Goal: Obtain resource: Download file/media

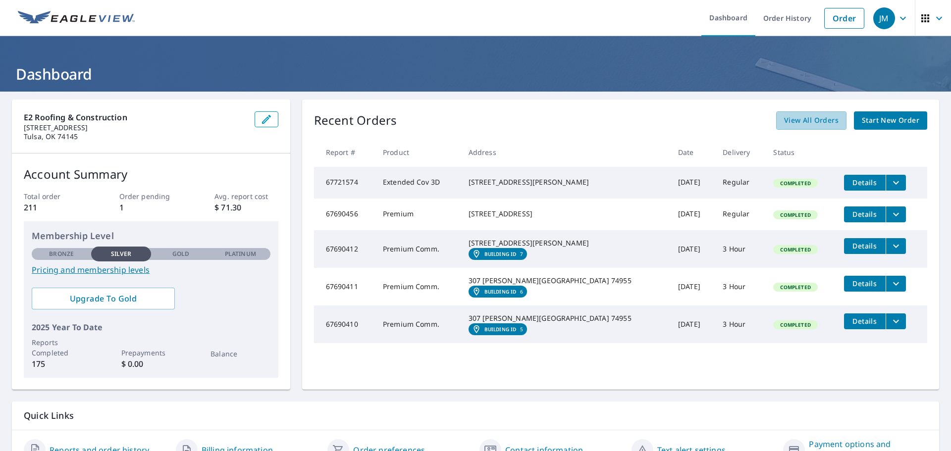
click at [819, 123] on span "View All Orders" at bounding box center [811, 120] width 54 height 12
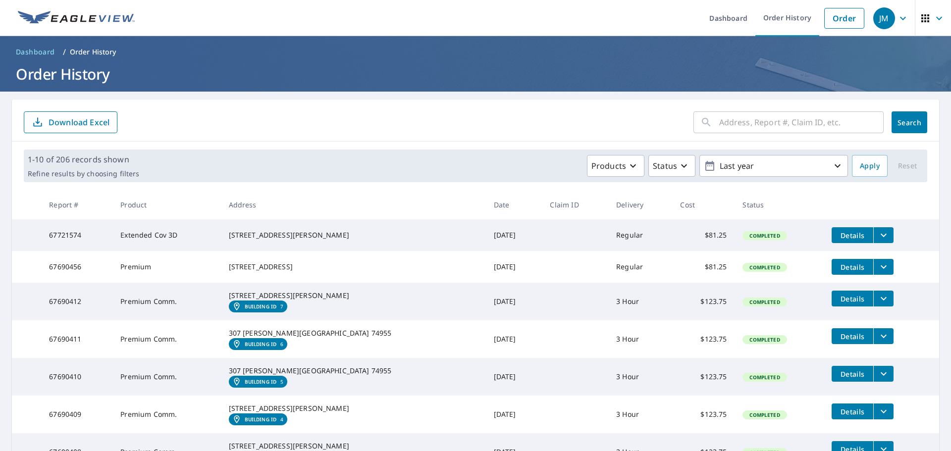
click at [725, 118] on input "text" at bounding box center [801, 122] width 164 height 28
type input "909"
click button "Search" at bounding box center [909, 122] width 36 height 22
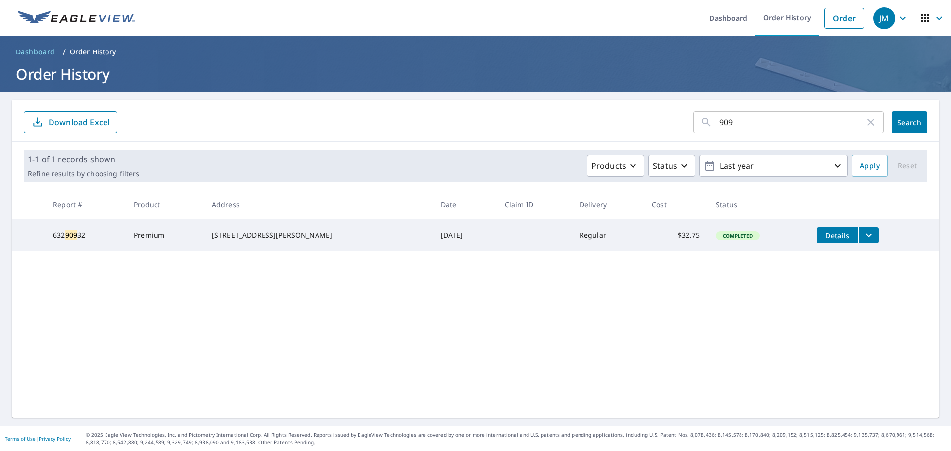
click at [753, 125] on input "909" at bounding box center [792, 122] width 146 height 28
type input "909"
click button "Search" at bounding box center [909, 122] width 36 height 22
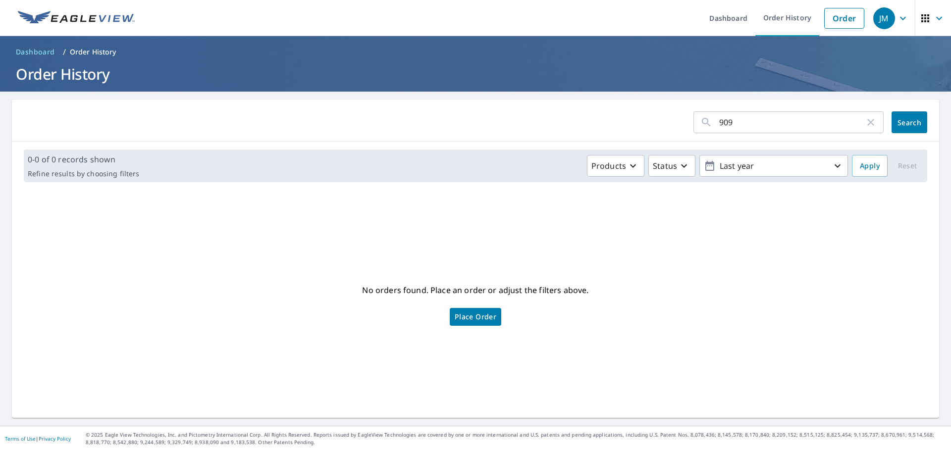
click at [753, 125] on input "909" at bounding box center [792, 122] width 146 height 28
drag, startPoint x: 742, startPoint y: 120, endPoint x: 547, endPoint y: 109, distance: 194.9
click at [549, 113] on form "909 ​ Search" at bounding box center [475, 122] width 903 height 22
type input "PINE"
click button "Search" at bounding box center [909, 122] width 36 height 22
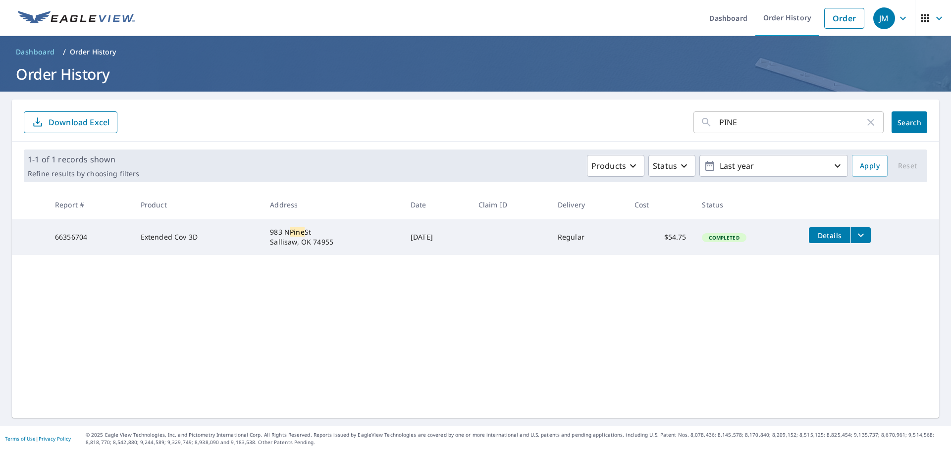
click at [856, 229] on button "filesDropdownBtn-66356704" at bounding box center [860, 235] width 20 height 16
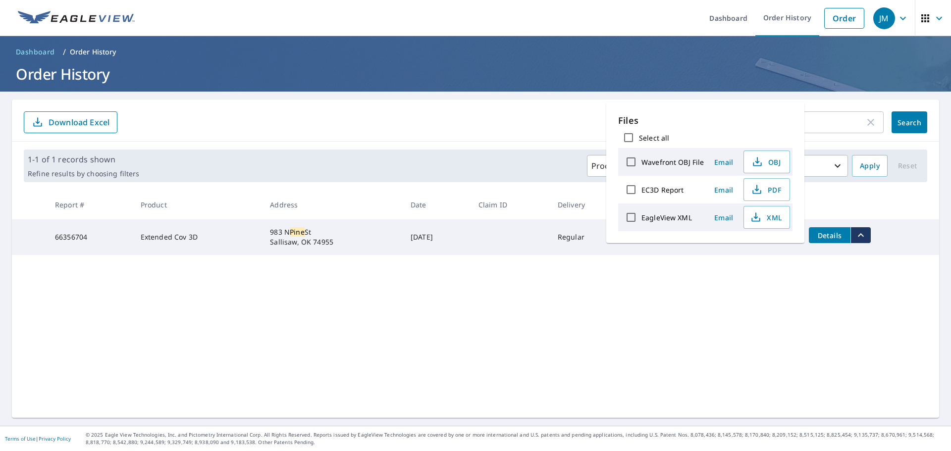
click at [760, 188] on icon "button" at bounding box center [757, 190] width 12 height 12
click at [462, 284] on div "PINE ​ Search Download Excel 1-1 of 1 records shown Refine results by choosing …" at bounding box center [475, 259] width 927 height 318
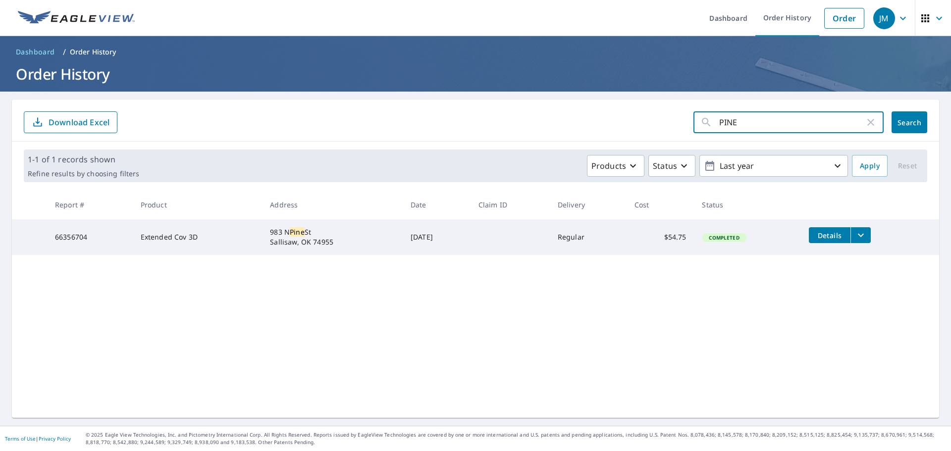
drag, startPoint x: 742, startPoint y: 124, endPoint x: 582, endPoint y: 116, distance: 159.7
click at [582, 116] on form "PINE ​ Search Download Excel" at bounding box center [475, 122] width 903 height 22
type input "PINTO"
click button "Search" at bounding box center [909, 122] width 36 height 22
click at [865, 240] on button "filesDropdownBtn-67663974" at bounding box center [860, 235] width 20 height 16
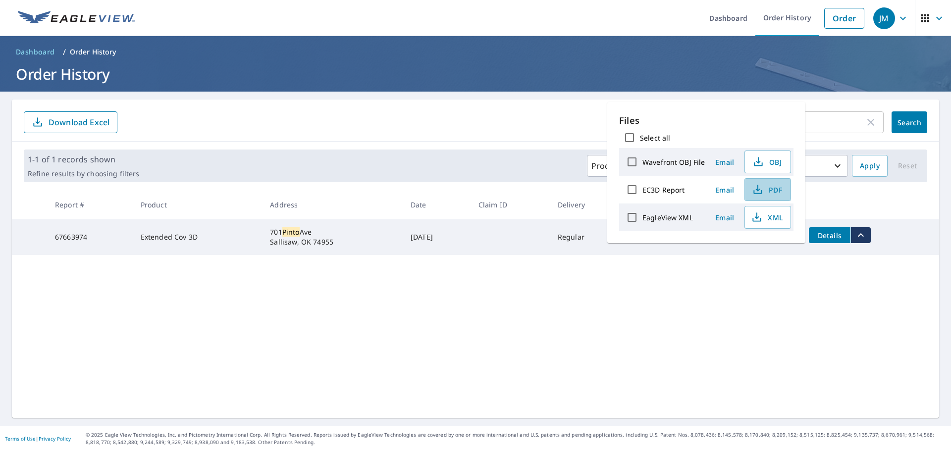
click at [775, 195] on span "PDF" at bounding box center [767, 190] width 32 height 12
click at [834, 115] on input "PINTO" at bounding box center [792, 122] width 146 height 28
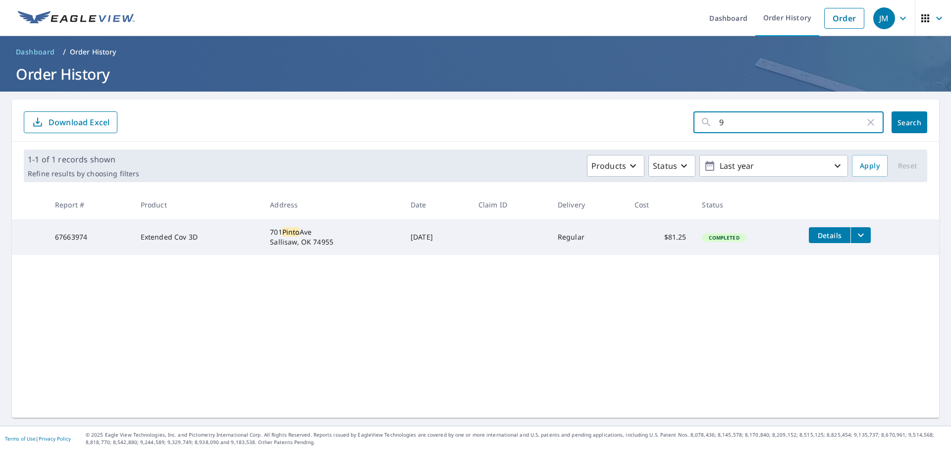
type input "98"
click button "Search" at bounding box center [909, 122] width 36 height 22
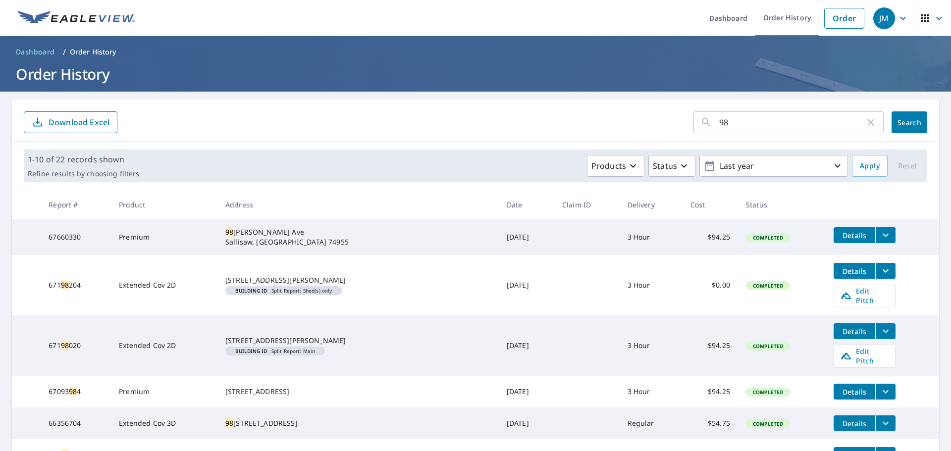
click at [880, 240] on icon "filesDropdownBtn-67660330" at bounding box center [886, 235] width 12 height 12
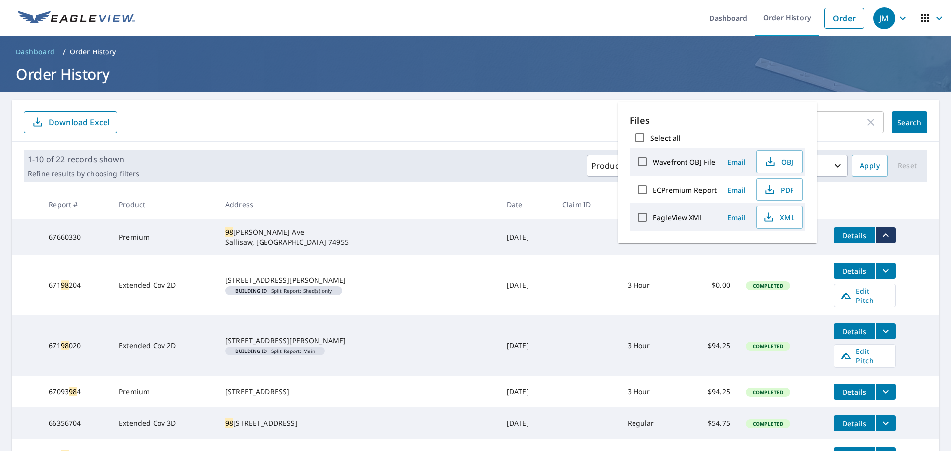
click at [785, 195] on span "PDF" at bounding box center [779, 190] width 32 height 12
click at [570, 119] on form "98 ​ Search Download Excel" at bounding box center [475, 122] width 903 height 22
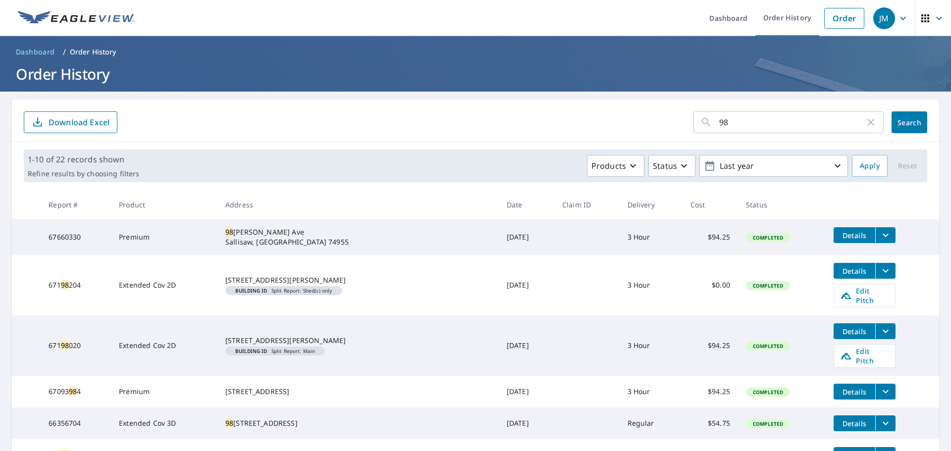
click at [731, 126] on input "98" at bounding box center [792, 122] width 146 height 28
type input "603"
click button "Search" at bounding box center [909, 122] width 36 height 22
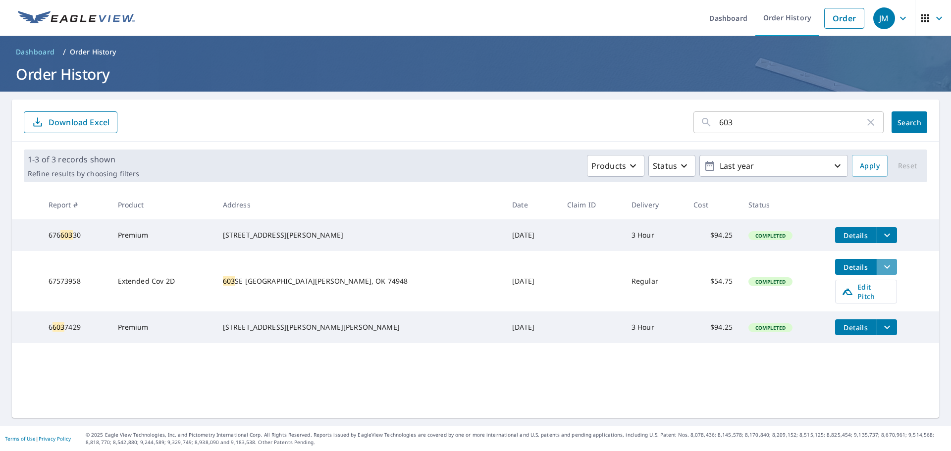
click at [881, 270] on icon "filesDropdownBtn-67573958" at bounding box center [887, 267] width 12 height 12
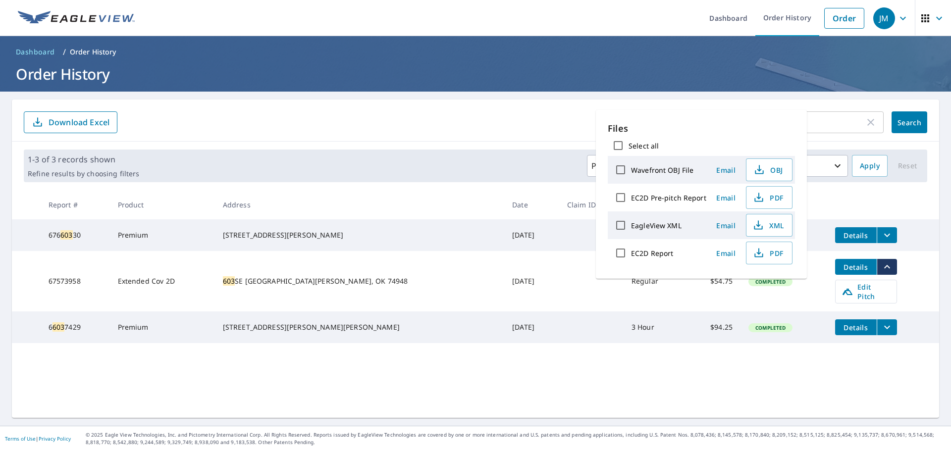
click at [762, 247] on button "PDF" at bounding box center [769, 253] width 47 height 23
